Goal: Task Accomplishment & Management: Use online tool/utility

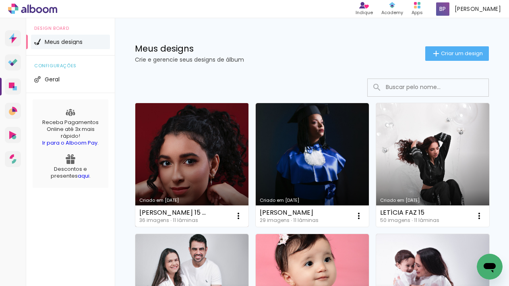
click at [199, 134] on link "Criado em [DATE]" at bounding box center [191, 165] width 113 height 124
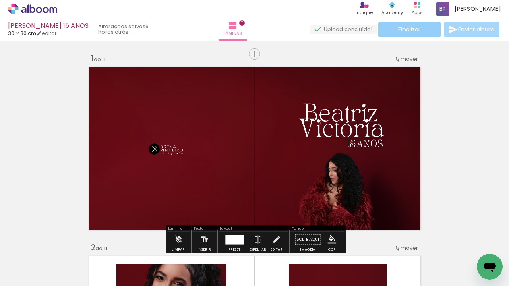
click at [401, 30] on span "Finalizar" at bounding box center [409, 30] width 22 height 6
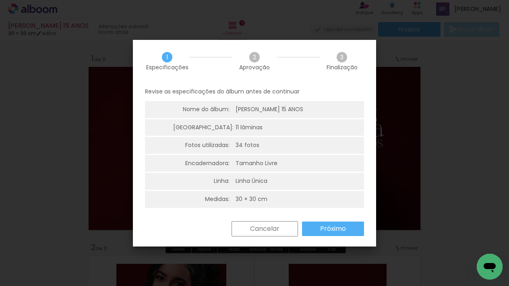
click at [0, 0] on slot "Próximo" at bounding box center [0, 0] width 0 height 0
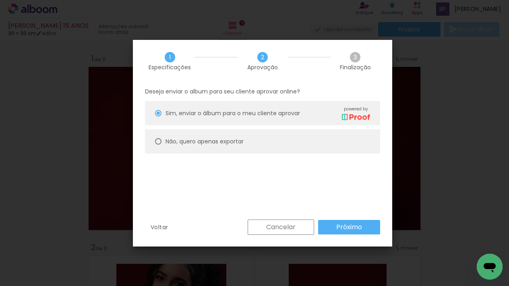
click at [0, 0] on slot "Não, quero apenas exportar" at bounding box center [0, 0] width 0 height 0
type paper-radio-button "on"
click at [346, 232] on paper-button "Próximo" at bounding box center [349, 227] width 62 height 14
type input "Alta, 300 DPI"
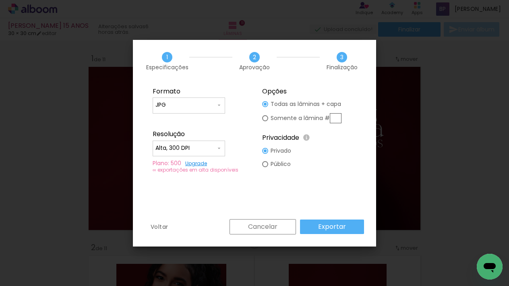
drag, startPoint x: 351, startPoint y: 226, endPoint x: 298, endPoint y: 206, distance: 57.2
click at [351, 226] on paper-button "Exportar" at bounding box center [332, 226] width 64 height 14
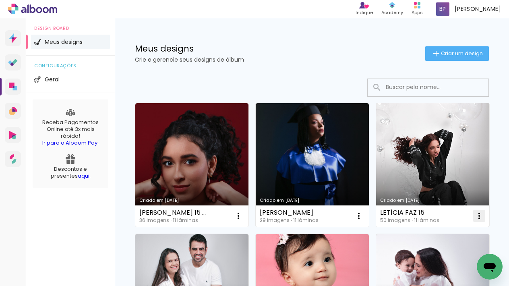
click at [477, 218] on iron-icon at bounding box center [479, 216] width 10 height 10
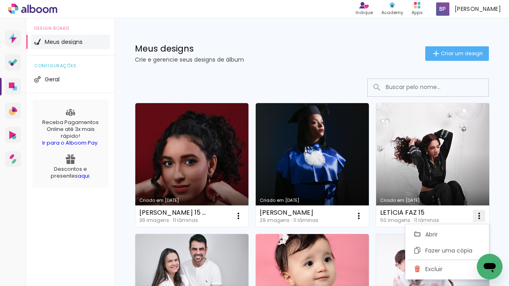
click at [428, 266] on span "Excluir" at bounding box center [433, 269] width 17 height 6
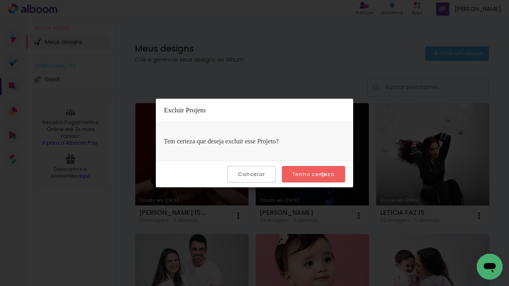
click at [0, 0] on slot "Tenho certeza" at bounding box center [0, 0] width 0 height 0
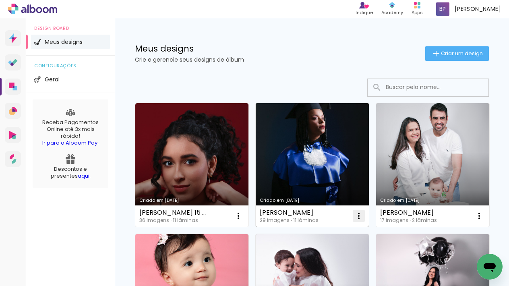
click at [359, 214] on iron-icon at bounding box center [359, 216] width 10 height 10
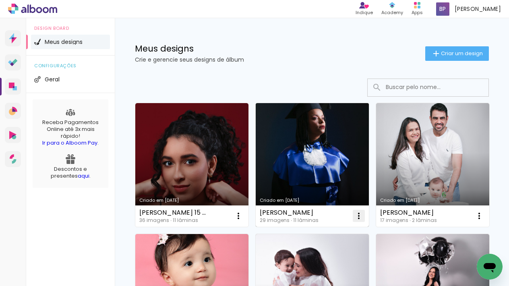
click at [358, 215] on iron-icon at bounding box center [359, 216] width 10 height 10
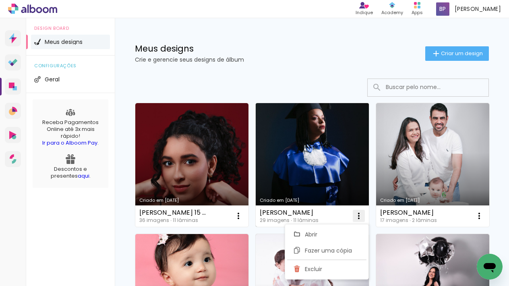
click at [323, 268] on paper-item "Excluir" at bounding box center [326, 269] width 79 height 16
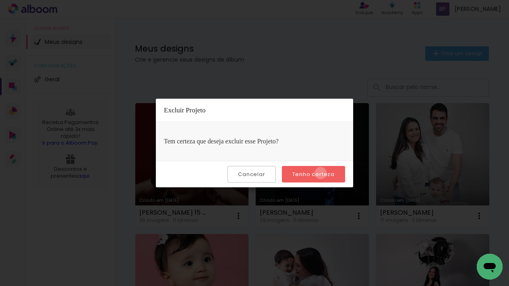
click at [0, 0] on slot "Tenho certeza" at bounding box center [0, 0] width 0 height 0
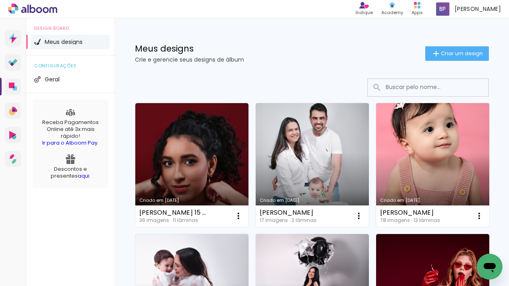
drag, startPoint x: 478, startPoint y: 215, endPoint x: 466, endPoint y: 213, distance: 11.8
click at [478, 215] on iron-icon at bounding box center [479, 216] width 10 height 10
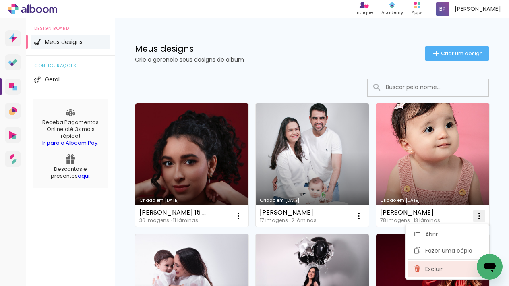
click at [436, 266] on span "Excluir" at bounding box center [433, 269] width 17 height 6
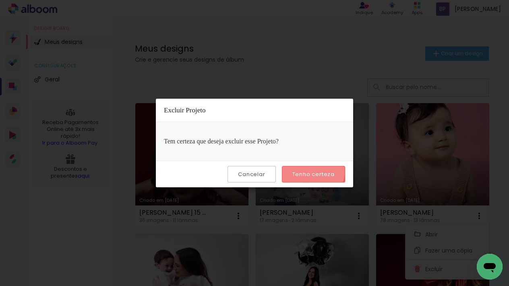
drag, startPoint x: 313, startPoint y: 171, endPoint x: 321, endPoint y: 170, distance: 8.1
click at [0, 0] on slot "Tenho certeza" at bounding box center [0, 0] width 0 height 0
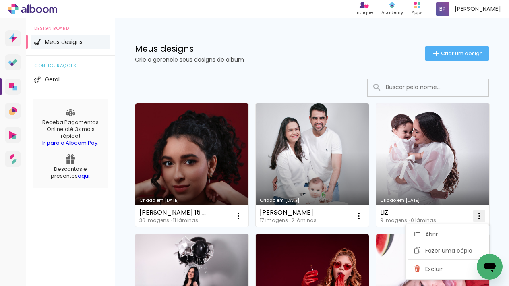
click at [479, 216] on iron-icon at bounding box center [479, 216] width 10 height 10
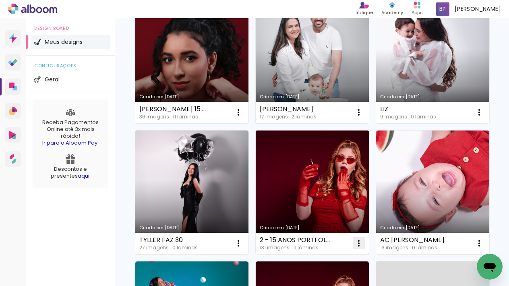
click at [358, 241] on iron-icon at bounding box center [359, 243] width 10 height 10
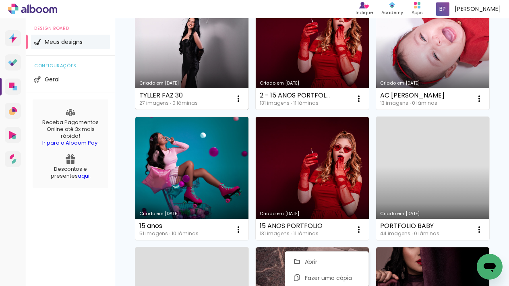
scroll to position [218, 0]
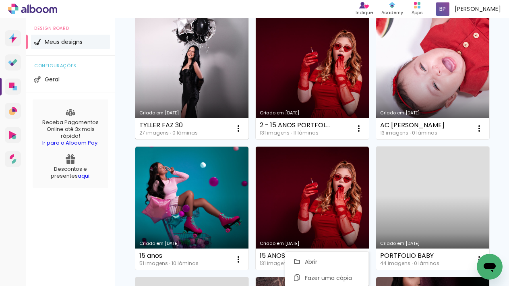
click at [209, 90] on link "Criado em [DATE]" at bounding box center [191, 78] width 113 height 124
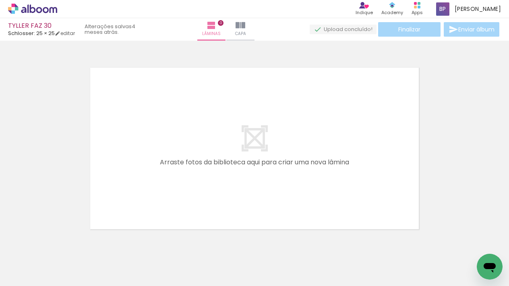
click at [28, 276] on span "Adicionar Fotos" at bounding box center [28, 274] width 24 height 9
click at [0, 0] on input "file" at bounding box center [0, 0] width 0 height 0
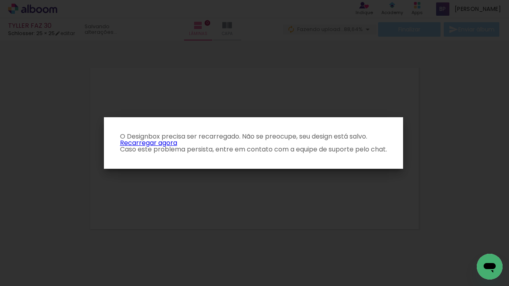
click at [165, 144] on p "O Designbox precisa ser recarregado. Não se preocupe, seu design está salvo. Re…" at bounding box center [253, 142] width 286 height 19
click at [169, 142] on link "Recarregar agora" at bounding box center [148, 142] width 57 height 9
click at [171, 142] on link "Recarregar agora" at bounding box center [148, 142] width 57 height 9
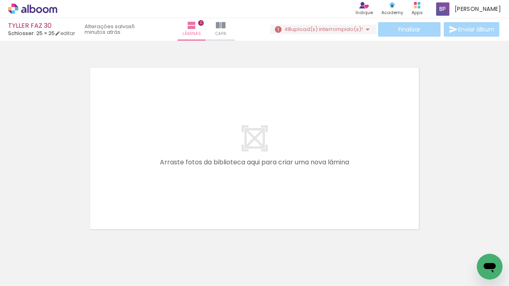
scroll to position [0, 1291]
click at [364, 29] on iron-icon at bounding box center [367, 30] width 10 height 10
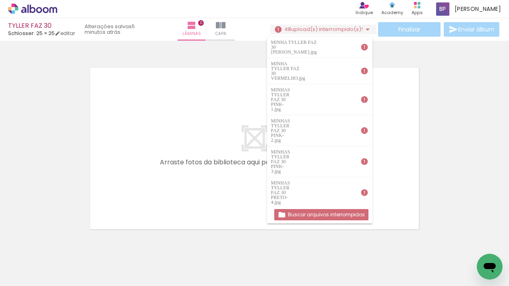
click at [0, 0] on slot "Buscar arquivos interrompidos" at bounding box center [0, 0] width 0 height 0
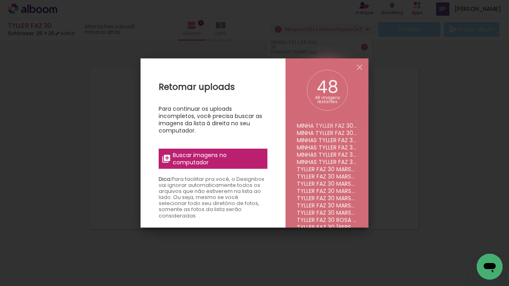
click at [247, 158] on span "Buscar imagens no computador" at bounding box center [218, 158] width 90 height 14
click at [0, 0] on input "file" at bounding box center [0, 0] width 0 height 0
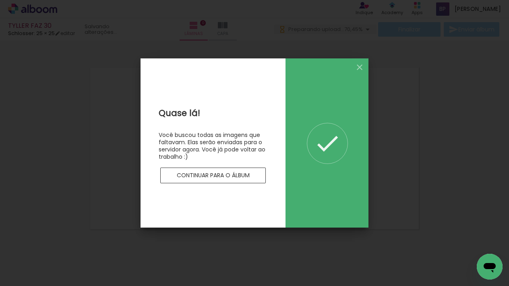
scroll to position [0, 0]
click at [0, 0] on slot "Continuar para o álbum" at bounding box center [0, 0] width 0 height 0
